Goal: Book appointment/travel/reservation

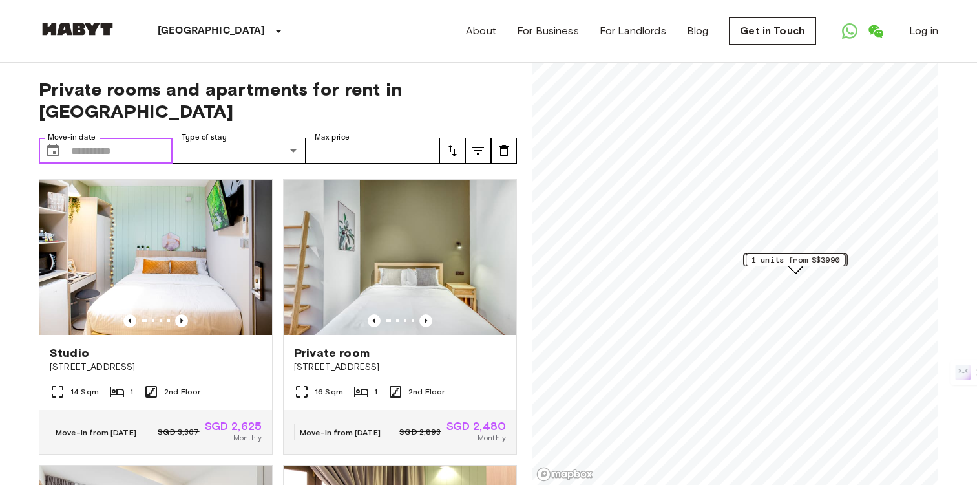
click at [123, 138] on input "Move-in date" at bounding box center [121, 151] width 101 height 26
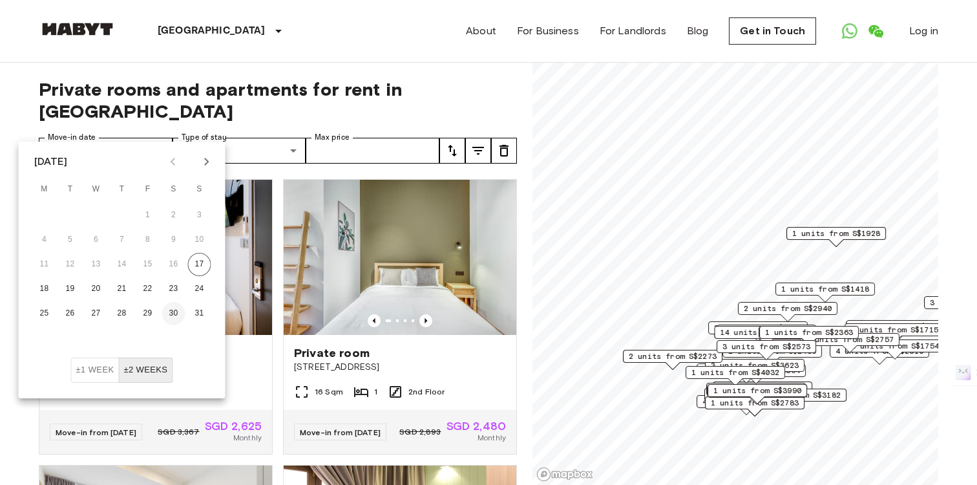
click at [166, 313] on button "30" at bounding box center [173, 313] width 23 height 23
type input "**********"
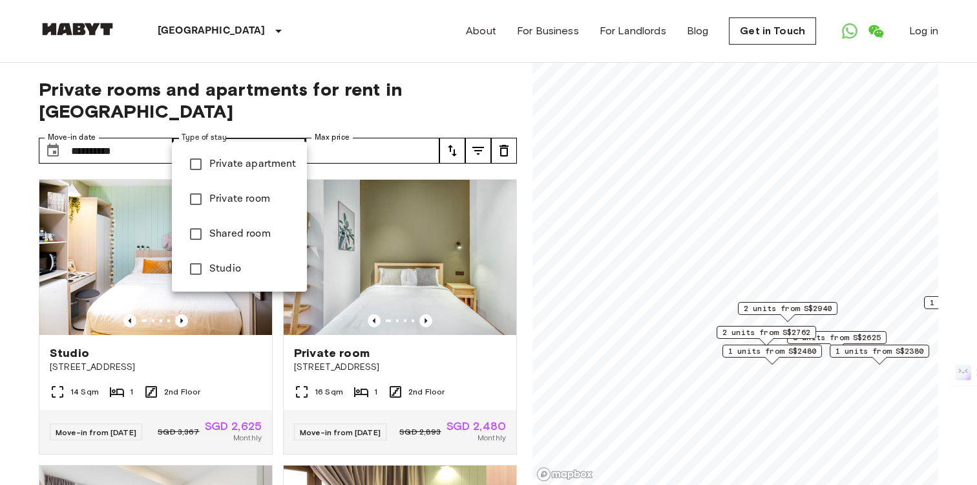
click at [254, 194] on span "Private room" at bounding box center [252, 199] width 87 height 16
type input "**********"
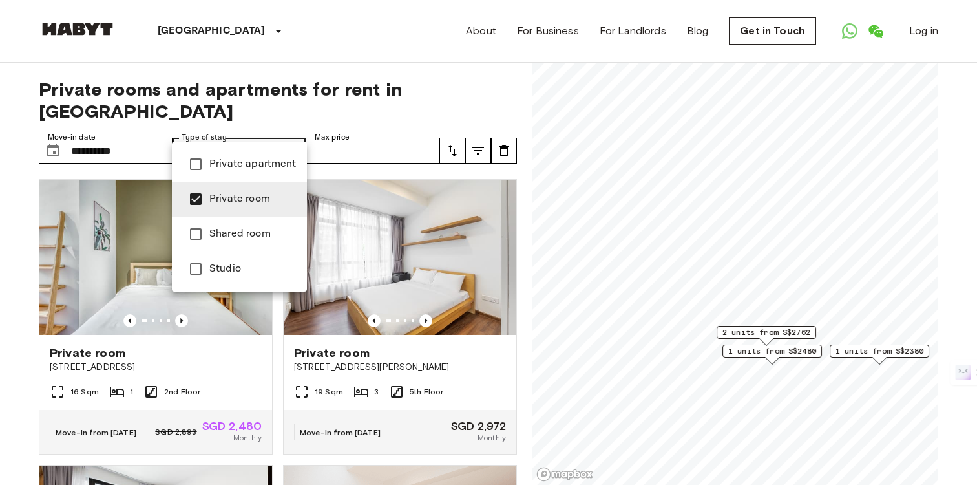
click at [341, 130] on div at bounding box center [488, 242] width 977 height 485
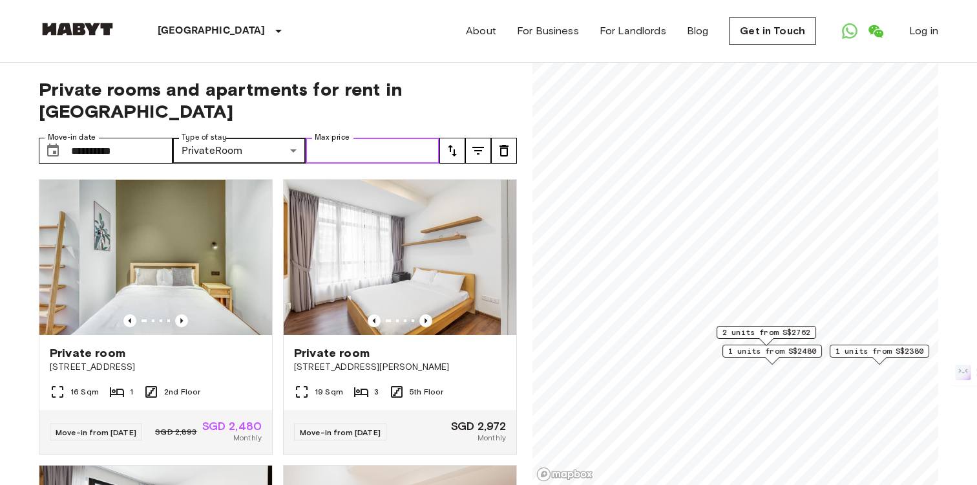
click at [341, 138] on input "Max price" at bounding box center [373, 151] width 134 height 26
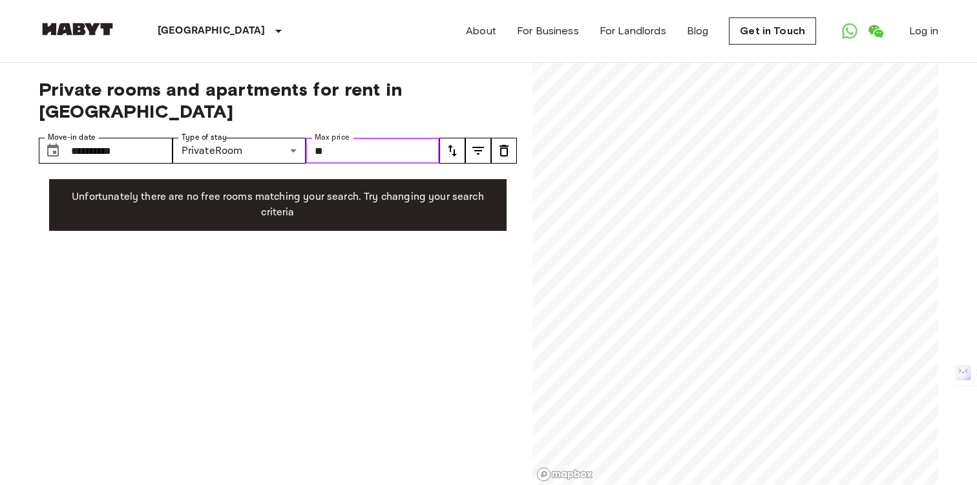
type input "*"
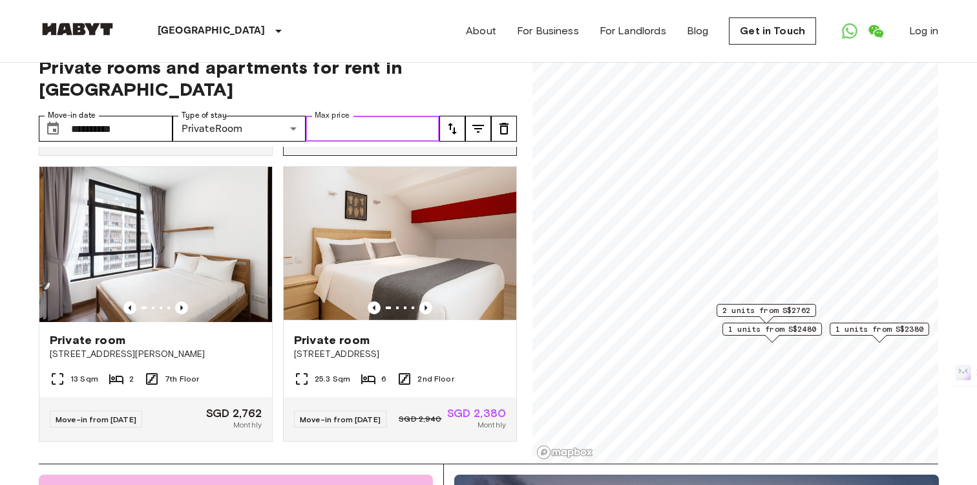
scroll to position [24, 0]
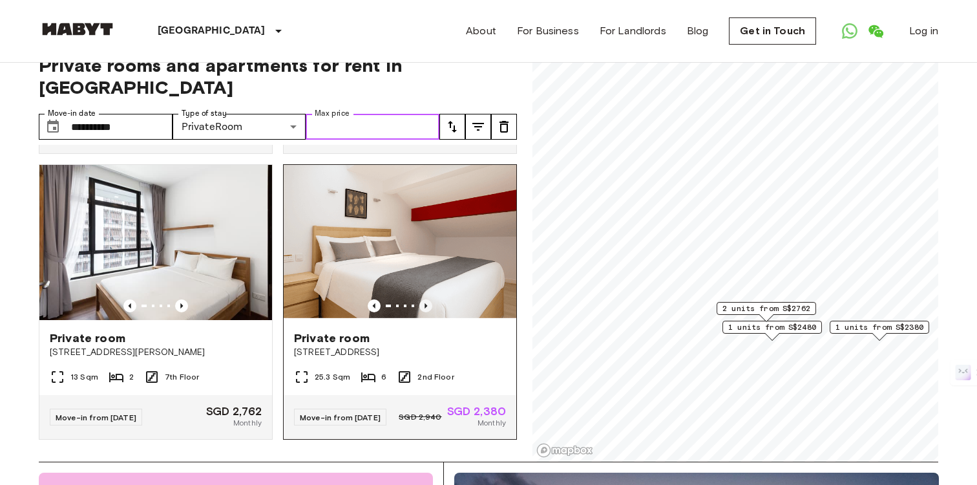
click at [426, 303] on icon "Previous image" at bounding box center [425, 305] width 3 height 5
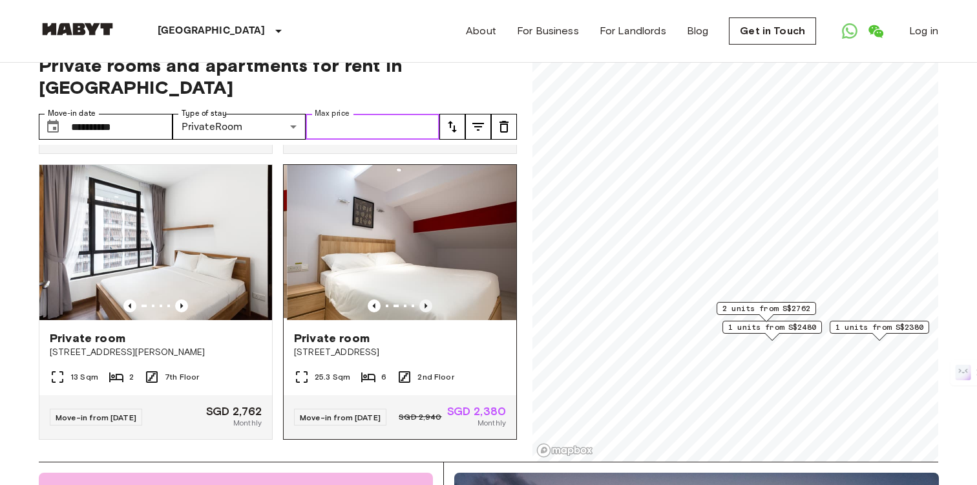
click at [426, 303] on icon "Previous image" at bounding box center [425, 305] width 3 height 5
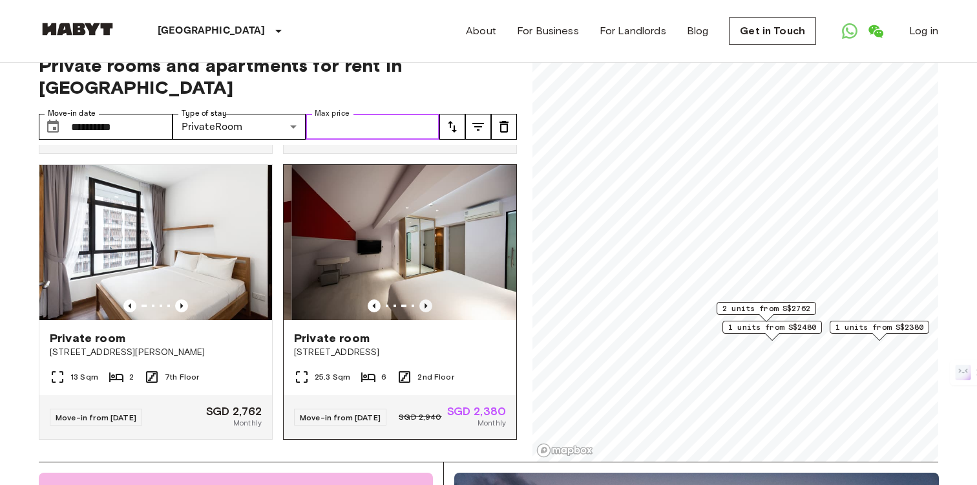
click at [426, 303] on icon "Previous image" at bounding box center [425, 305] width 3 height 5
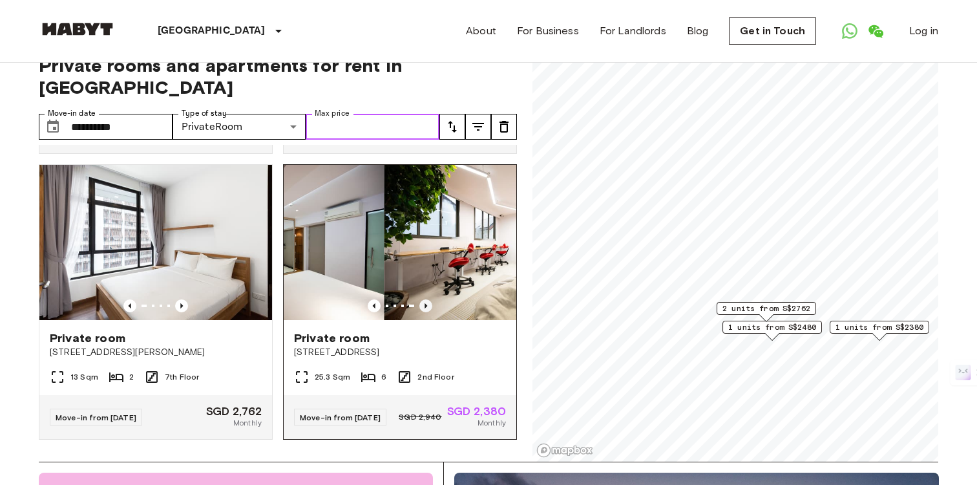
click at [426, 303] on icon "Previous image" at bounding box center [425, 305] width 3 height 5
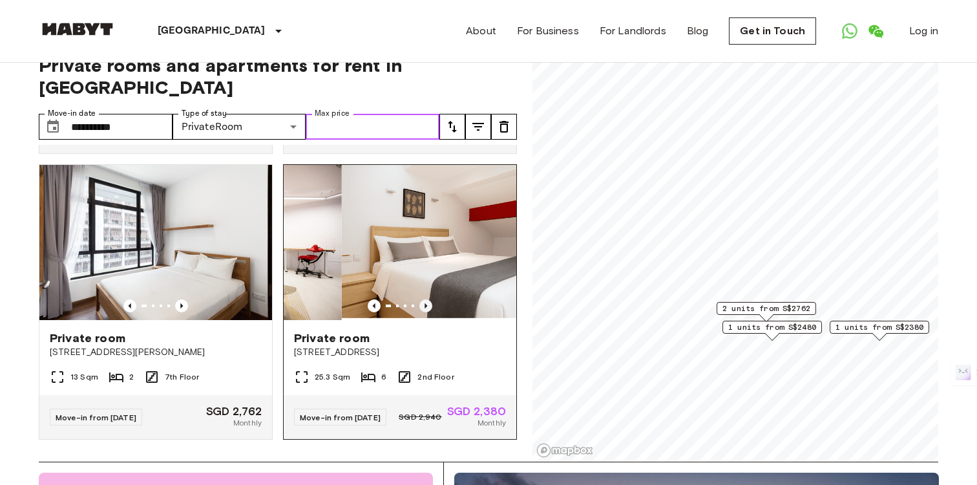
click at [426, 303] on icon "Previous image" at bounding box center [425, 305] width 3 height 5
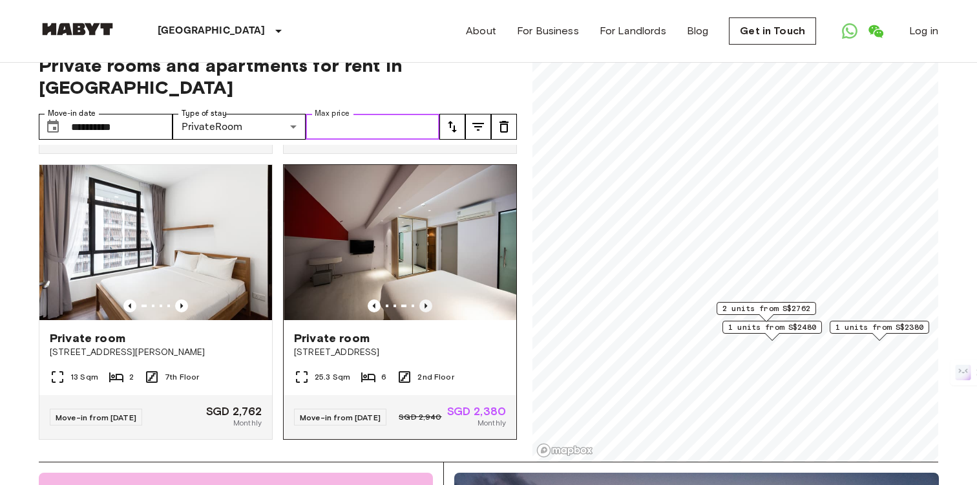
click at [426, 303] on icon "Previous image" at bounding box center [425, 305] width 3 height 5
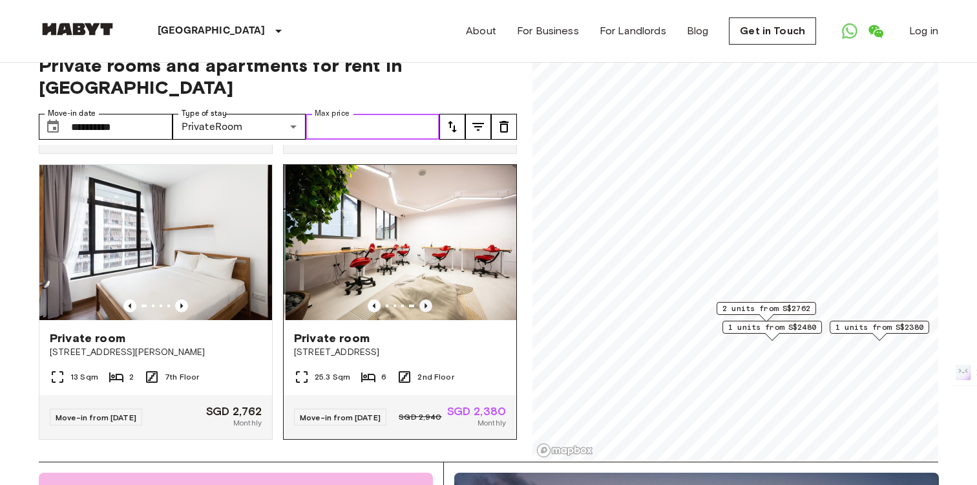
click at [426, 303] on icon "Previous image" at bounding box center [425, 305] width 3 height 5
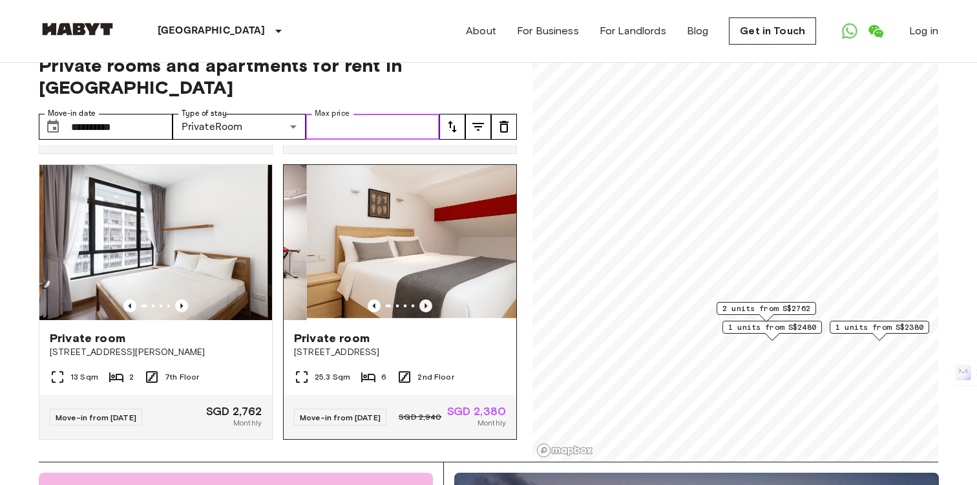
click at [426, 303] on icon "Previous image" at bounding box center [425, 305] width 3 height 5
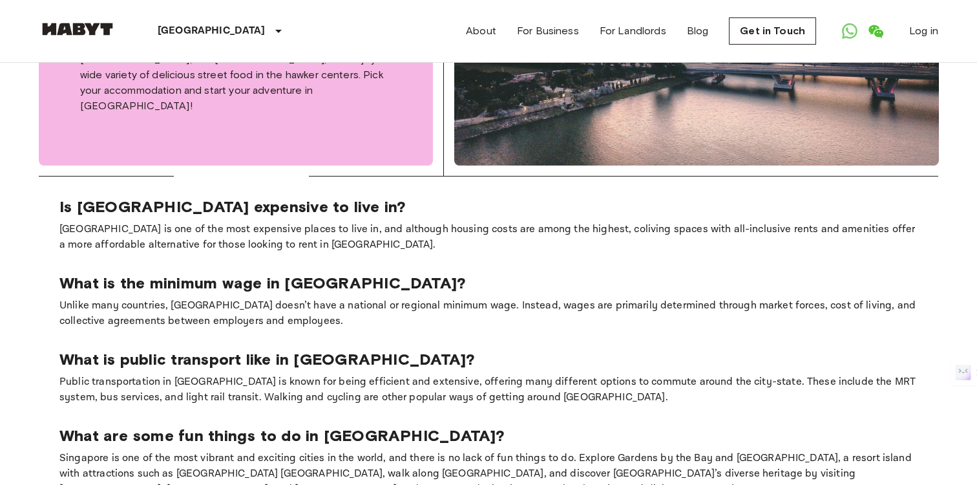
scroll to position [0, 0]
